Goal: Task Accomplishment & Management: Manage account settings

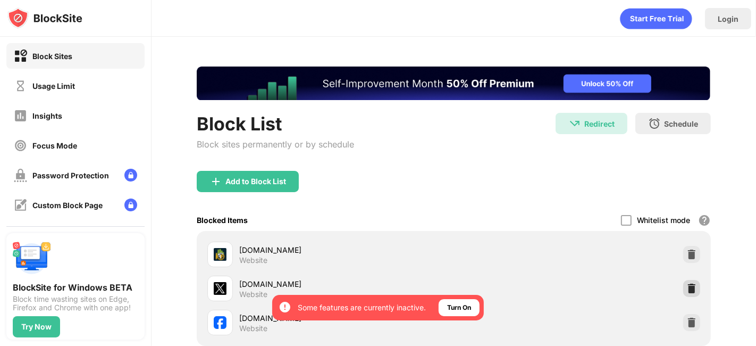
click at [686, 288] on img at bounding box center [691, 288] width 11 height 11
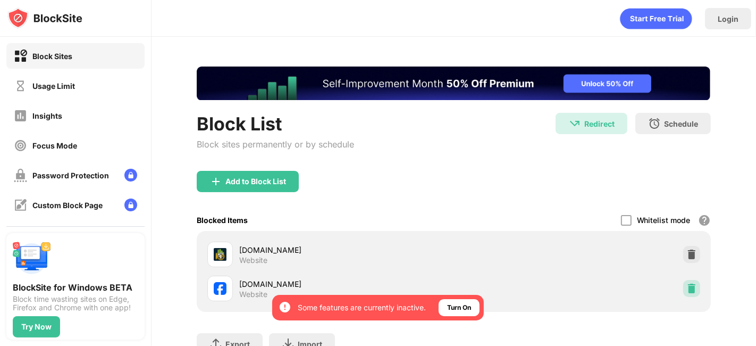
click at [686, 288] on img at bounding box center [691, 288] width 11 height 11
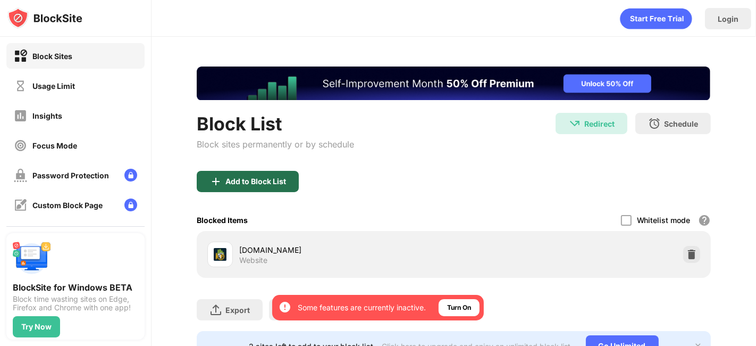
click at [245, 180] on div "Add to Block List" at bounding box center [255, 181] width 61 height 9
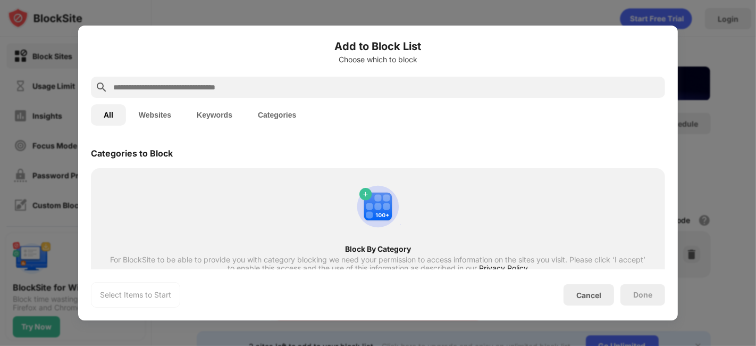
click at [162, 126] on div "All Websites Keywords Categories" at bounding box center [378, 115] width 574 height 34
click at [148, 103] on div "All Websites Keywords Categories" at bounding box center [378, 115] width 574 height 34
click at [150, 111] on button "Websites" at bounding box center [155, 114] width 58 height 21
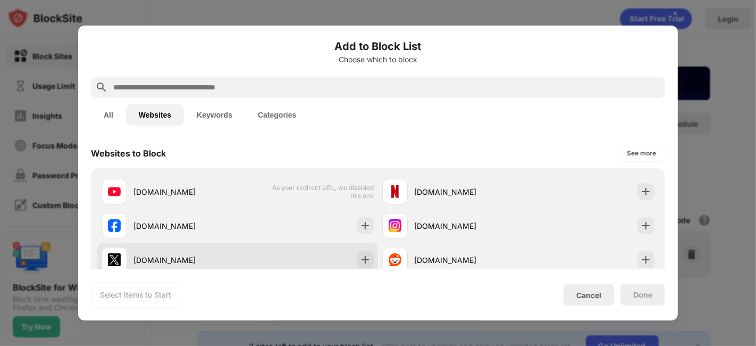
click at [209, 261] on div "[DOMAIN_NAME]" at bounding box center [185, 259] width 104 height 11
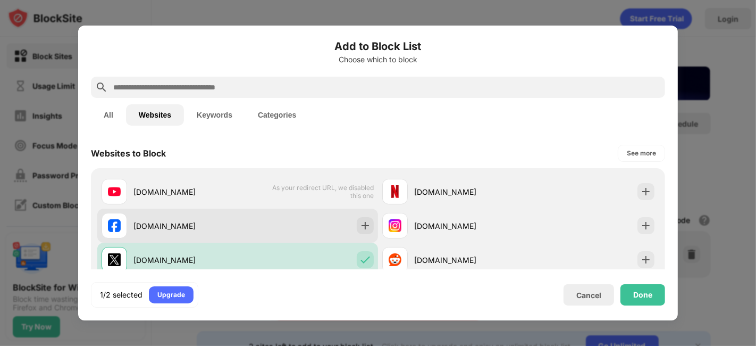
click at [208, 235] on div "[DOMAIN_NAME]" at bounding box center [170, 226] width 136 height 26
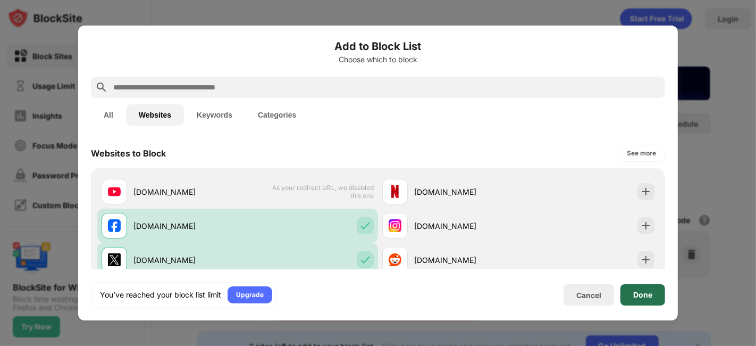
click at [638, 288] on div "Done" at bounding box center [642, 294] width 45 height 21
